Goal: Complete application form

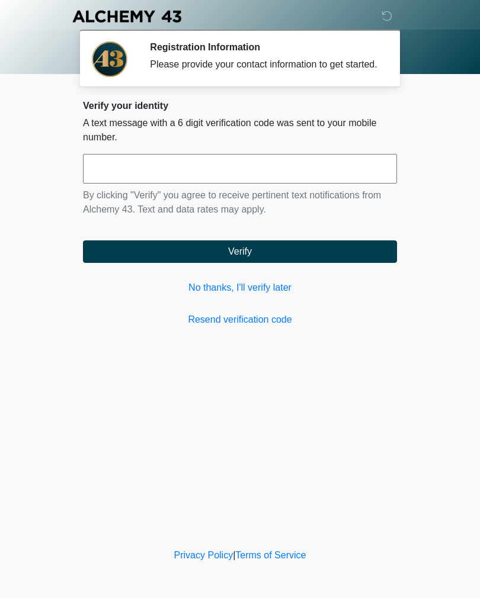
click at [347, 182] on input "text" at bounding box center [240, 169] width 314 height 30
type input "******"
click at [325, 263] on button "Verify" at bounding box center [240, 252] width 314 height 23
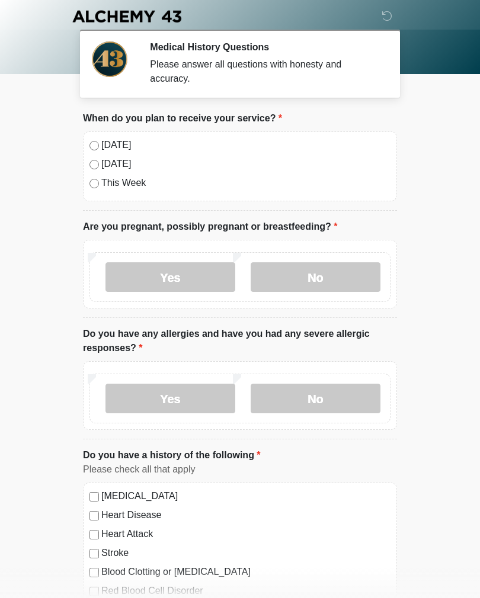
click at [129, 151] on label "Today" at bounding box center [245, 145] width 289 height 14
click at [309, 281] on label "No" at bounding box center [316, 277] width 130 height 30
click at [201, 404] on label "Yes" at bounding box center [170, 399] width 130 height 30
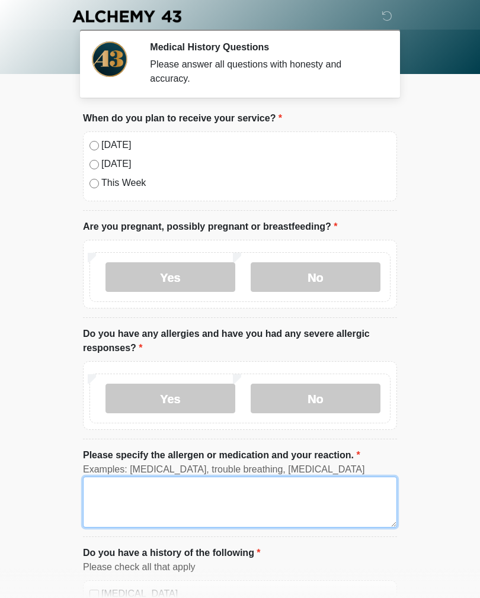
click at [222, 497] on textarea "Please specify the allergen or medication and your reaction." at bounding box center [240, 502] width 314 height 51
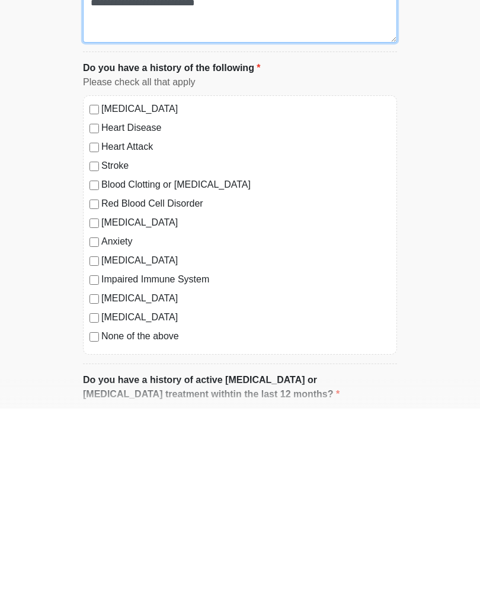
type textarea "**********"
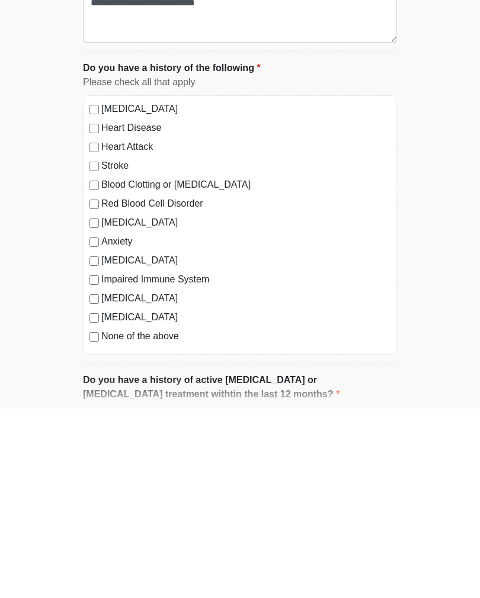
click at [126, 424] on label "Anxiety" at bounding box center [245, 431] width 289 height 14
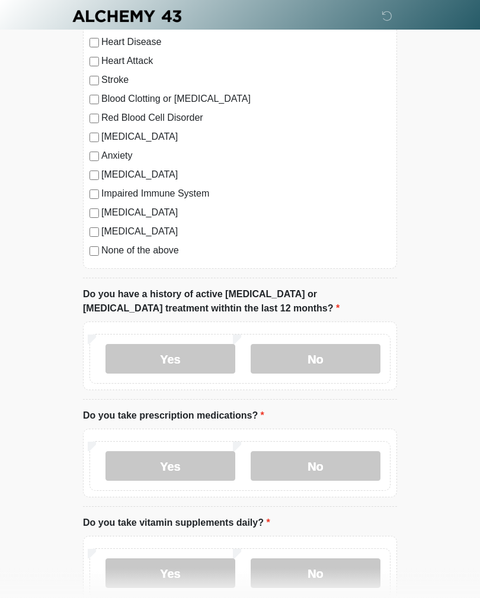
scroll to position [576, 0]
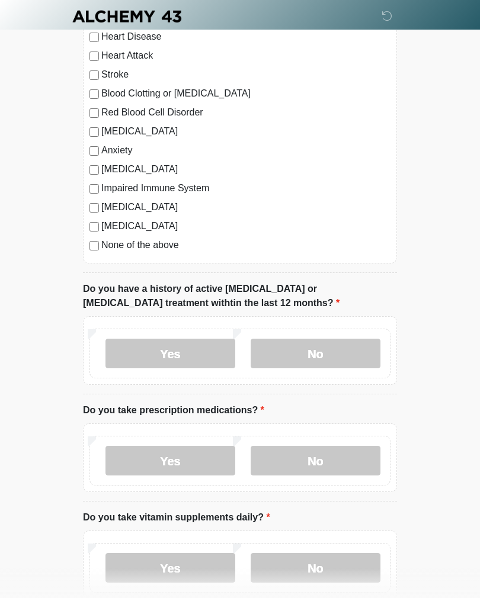
click at [335, 346] on label "No" at bounding box center [316, 354] width 130 height 30
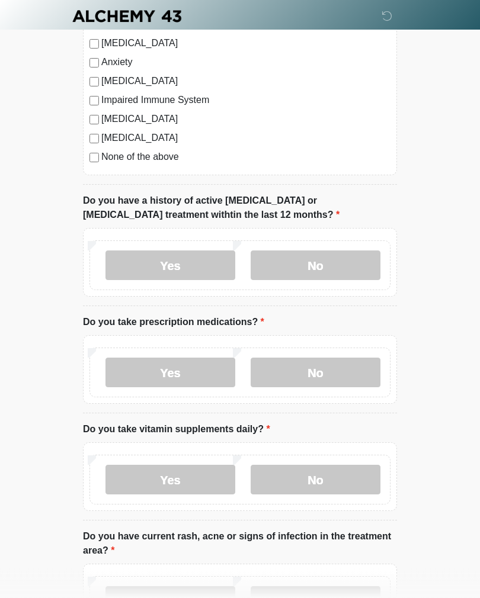
scroll to position [680, 0]
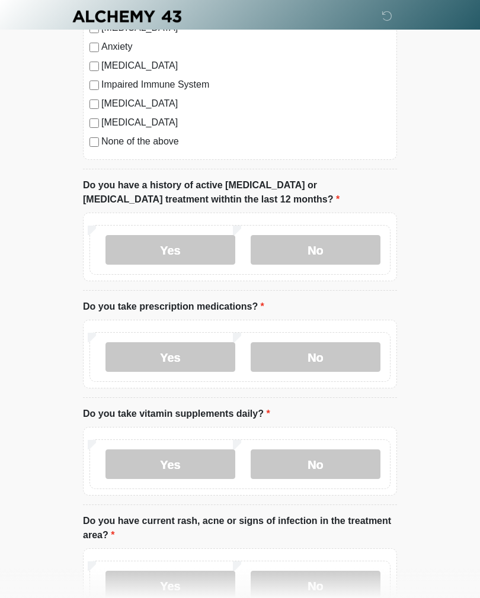
click at [198, 355] on label "Yes" at bounding box center [170, 357] width 130 height 30
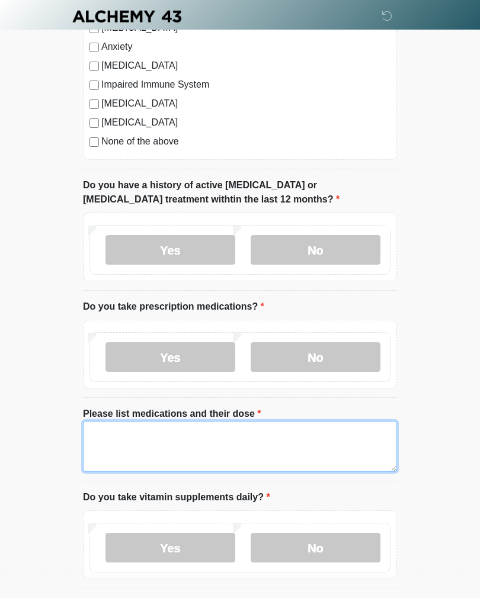
click at [227, 435] on textarea "Please list medications and their dose" at bounding box center [240, 446] width 314 height 51
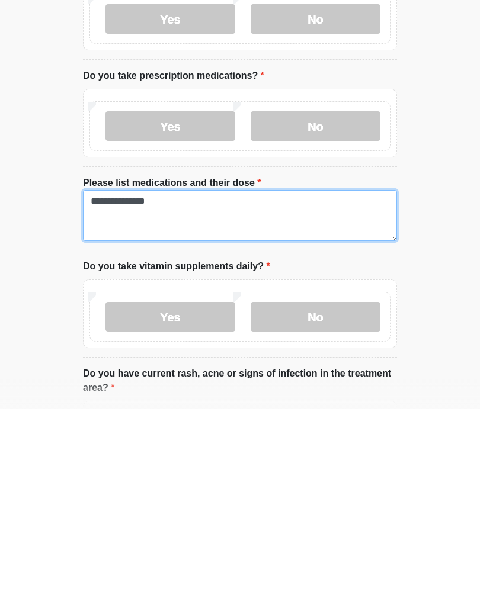
type textarea "**********"
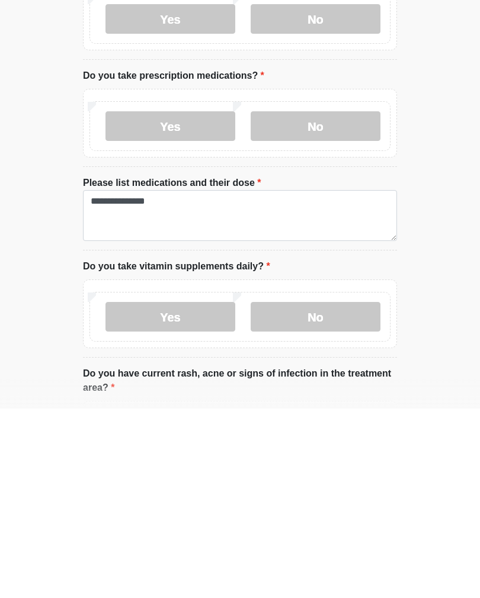
click at [323, 492] on label "No" at bounding box center [316, 507] width 130 height 30
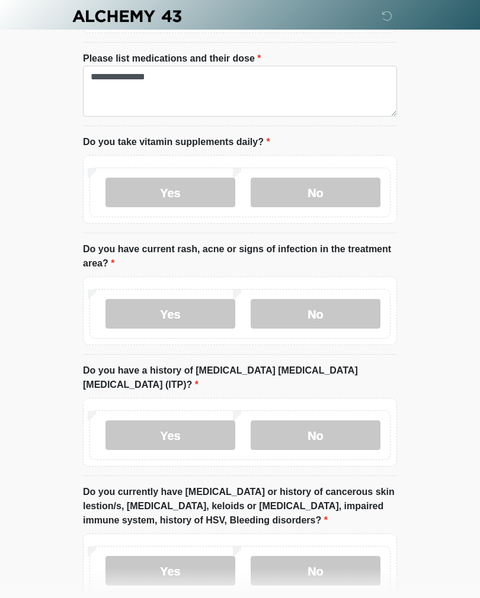
scroll to position [1050, 0]
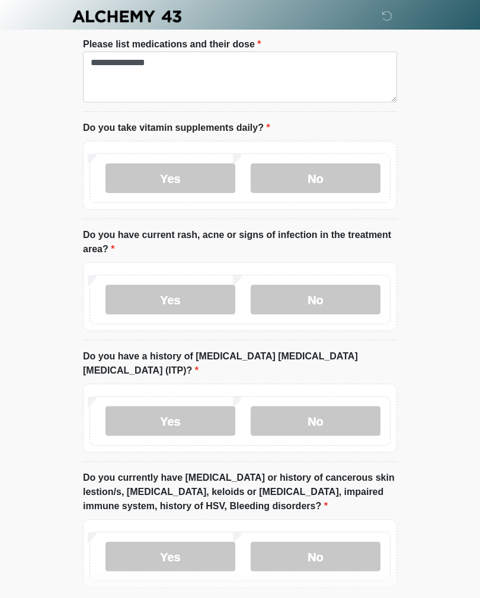
click at [351, 287] on label "No" at bounding box center [316, 300] width 130 height 30
click at [331, 406] on label "No" at bounding box center [316, 421] width 130 height 30
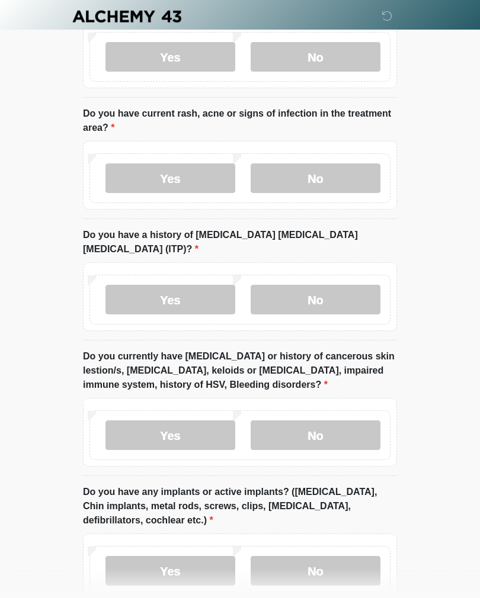
click at [325, 421] on label "No" at bounding box center [316, 436] width 130 height 30
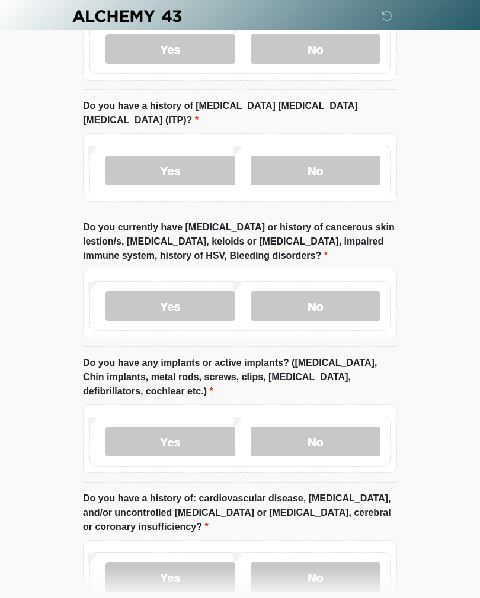
click at [320, 428] on label "No" at bounding box center [316, 443] width 130 height 30
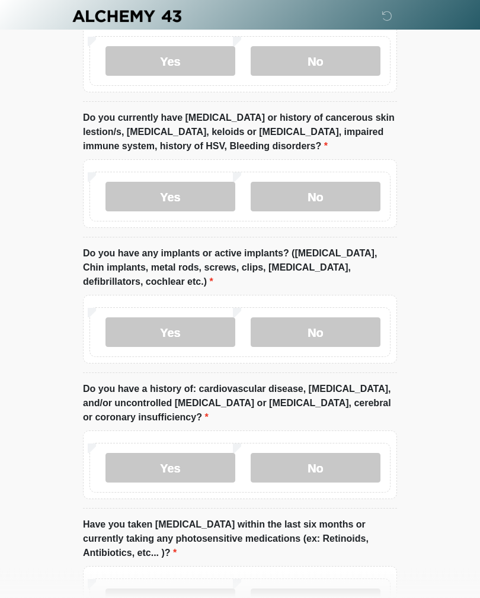
scroll to position [1419, 0]
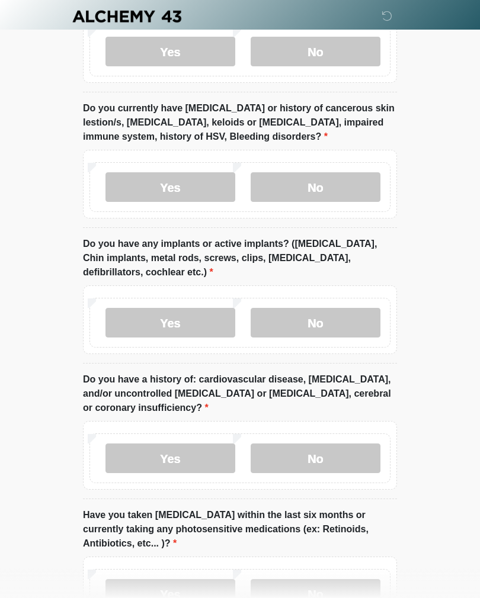
click at [315, 444] on label "No" at bounding box center [316, 459] width 130 height 30
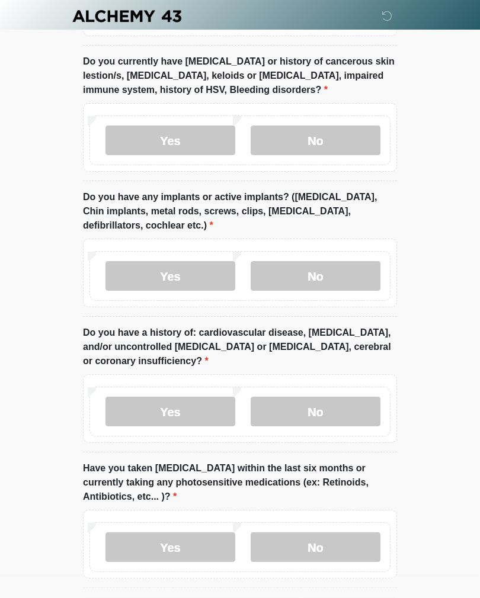
scroll to position [1515, 0]
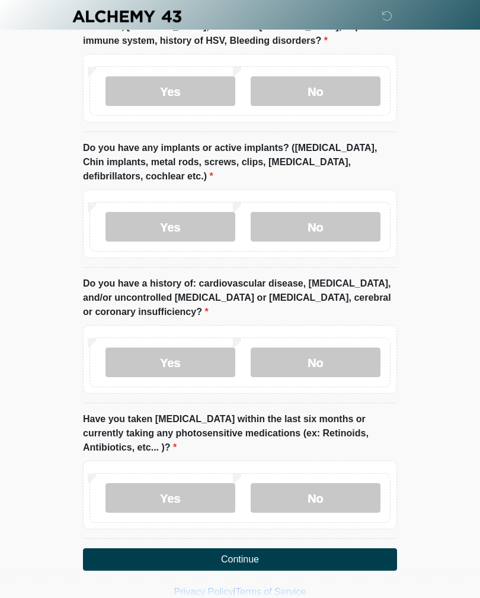
click at [305, 484] on label "No" at bounding box center [316, 498] width 130 height 30
click at [317, 549] on button "Continue" at bounding box center [240, 560] width 314 height 23
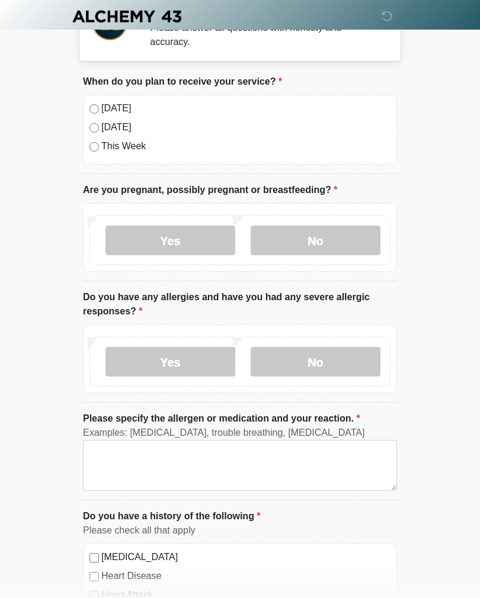
scroll to position [0, 0]
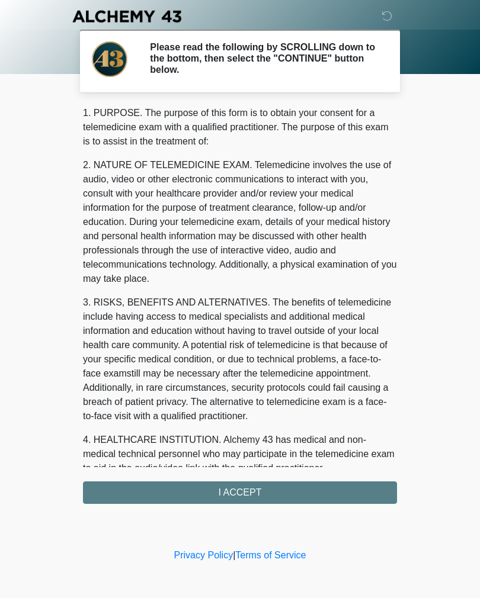
click at [312, 492] on div "1. PURPOSE. The purpose of this form is to obtain your consent for a telemedici…" at bounding box center [240, 305] width 314 height 398
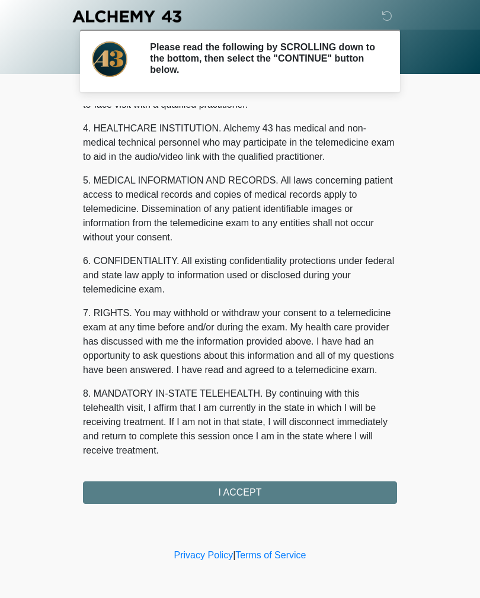
scroll to position [326, 0]
click at [306, 492] on button "I ACCEPT" at bounding box center [240, 493] width 314 height 23
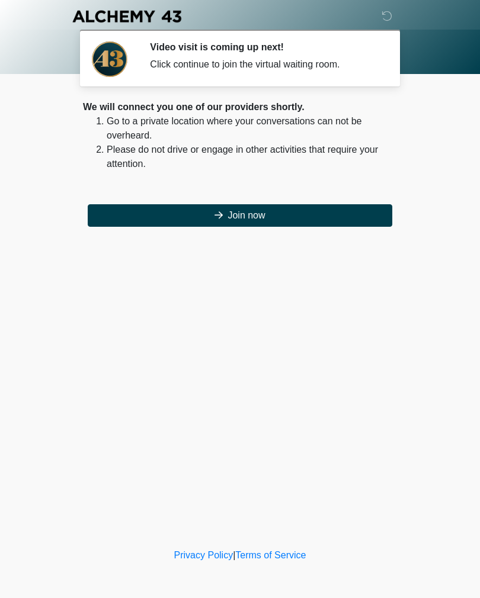
click at [345, 213] on button "Join now" at bounding box center [240, 215] width 305 height 23
